Goal: Task Accomplishment & Management: Manage account settings

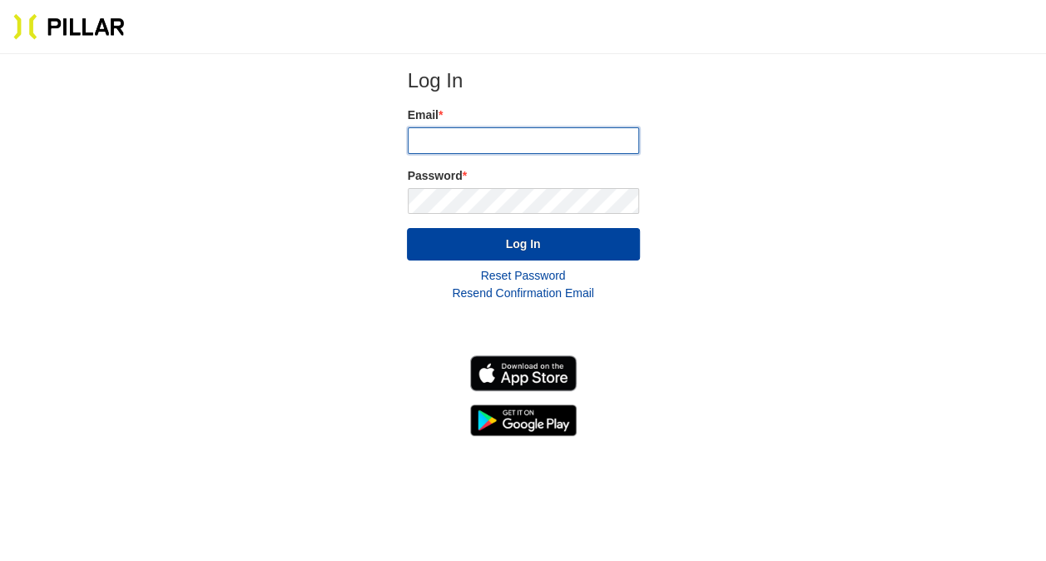
click at [450, 138] on input "email" at bounding box center [523, 140] width 231 height 27
type input "[PERSON_NAME][EMAIL_ADDRESS][PERSON_NAME][DOMAIN_NAME]"
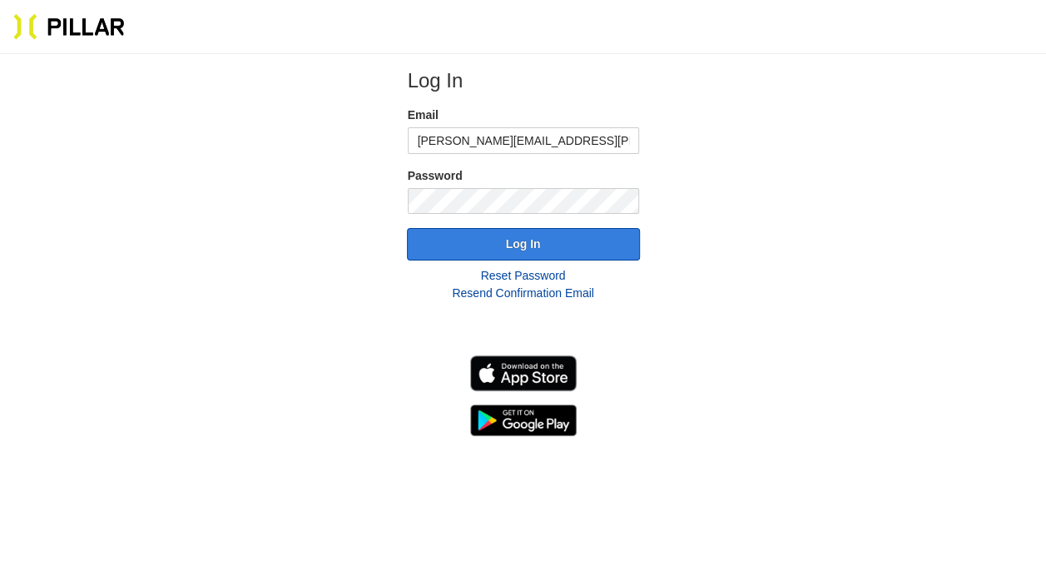
click at [529, 245] on button "Log In" at bounding box center [523, 244] width 233 height 32
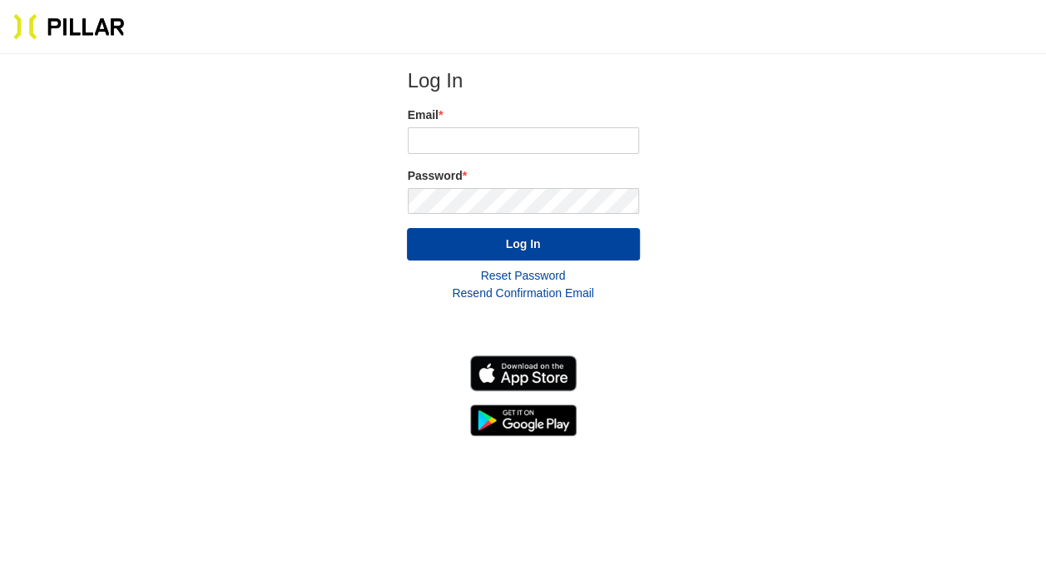
click at [507, 289] on link "Resend Confirmation Email" at bounding box center [522, 292] width 141 height 13
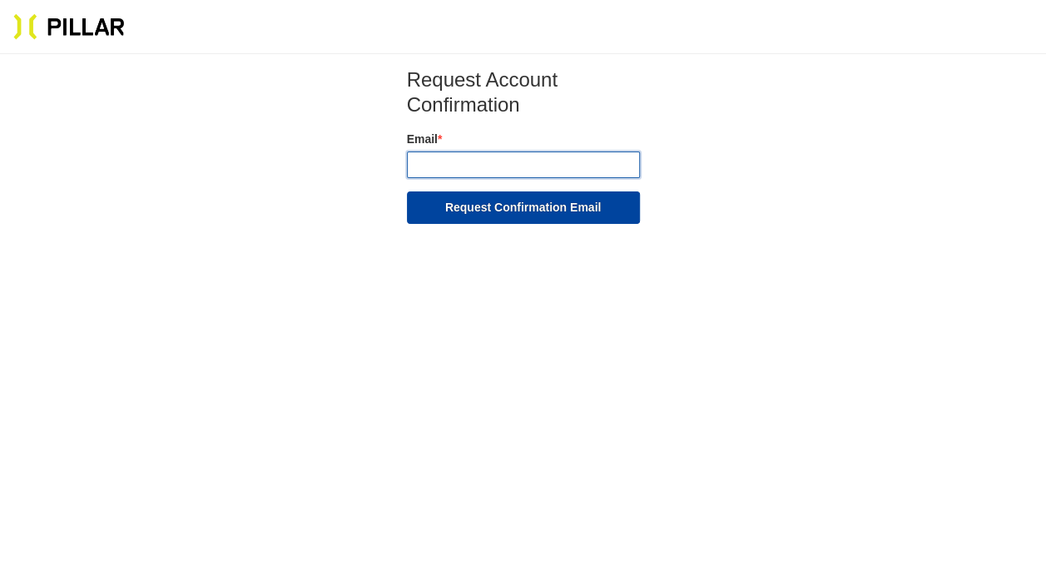
click at [442, 160] on input "email" at bounding box center [523, 164] width 233 height 27
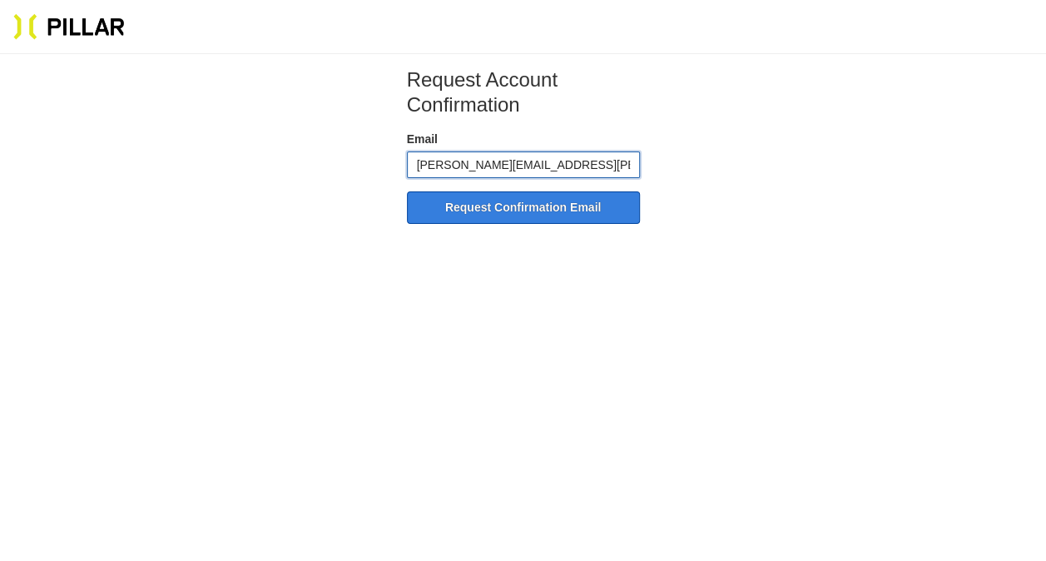
type input "[PERSON_NAME][EMAIL_ADDRESS][PERSON_NAME][DOMAIN_NAME]"
click at [495, 205] on button "Request Confirmation Email" at bounding box center [523, 207] width 233 height 32
